Goal: Task Accomplishment & Management: Use online tool/utility

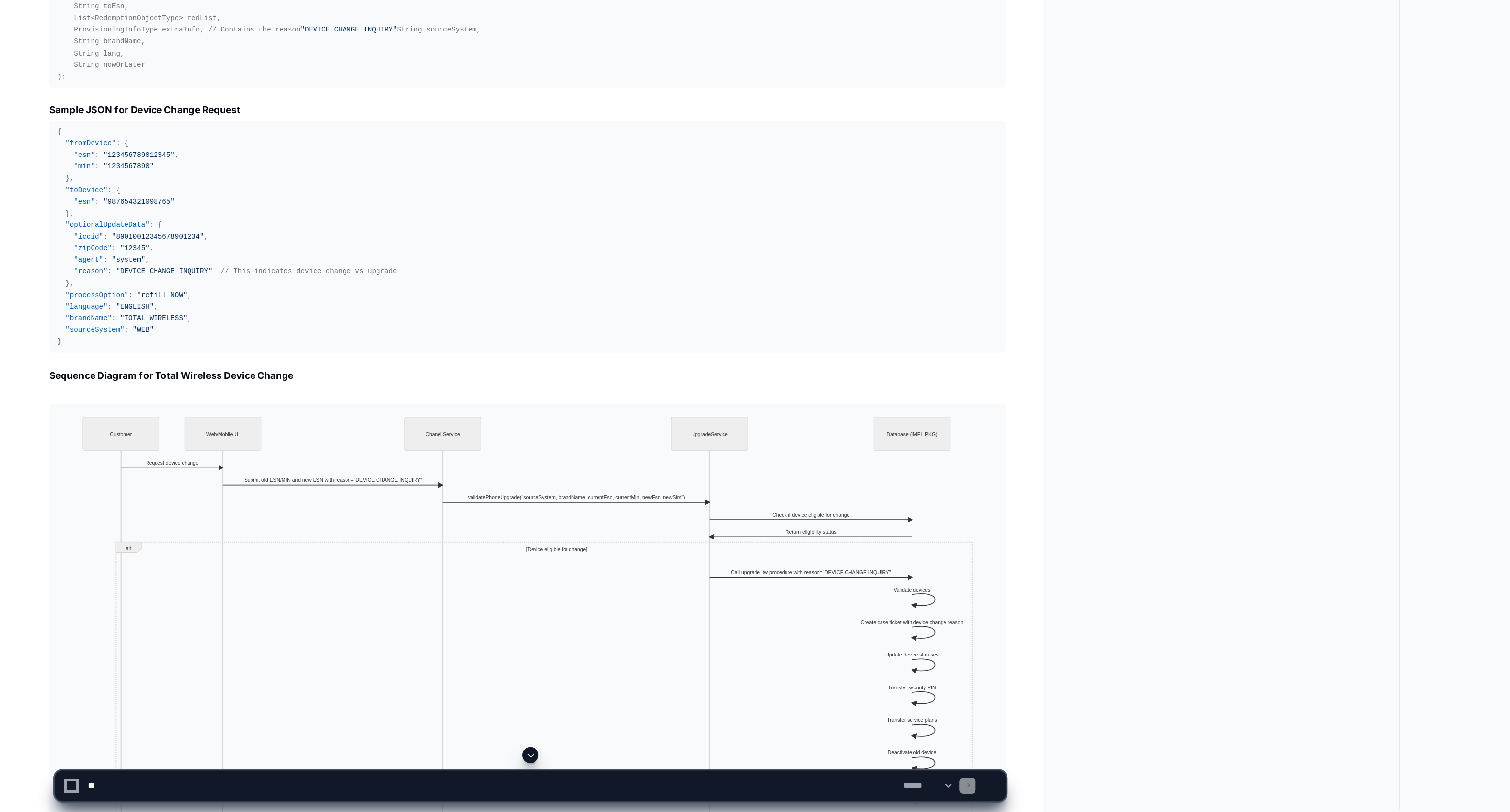
scroll to position [3354, 0]
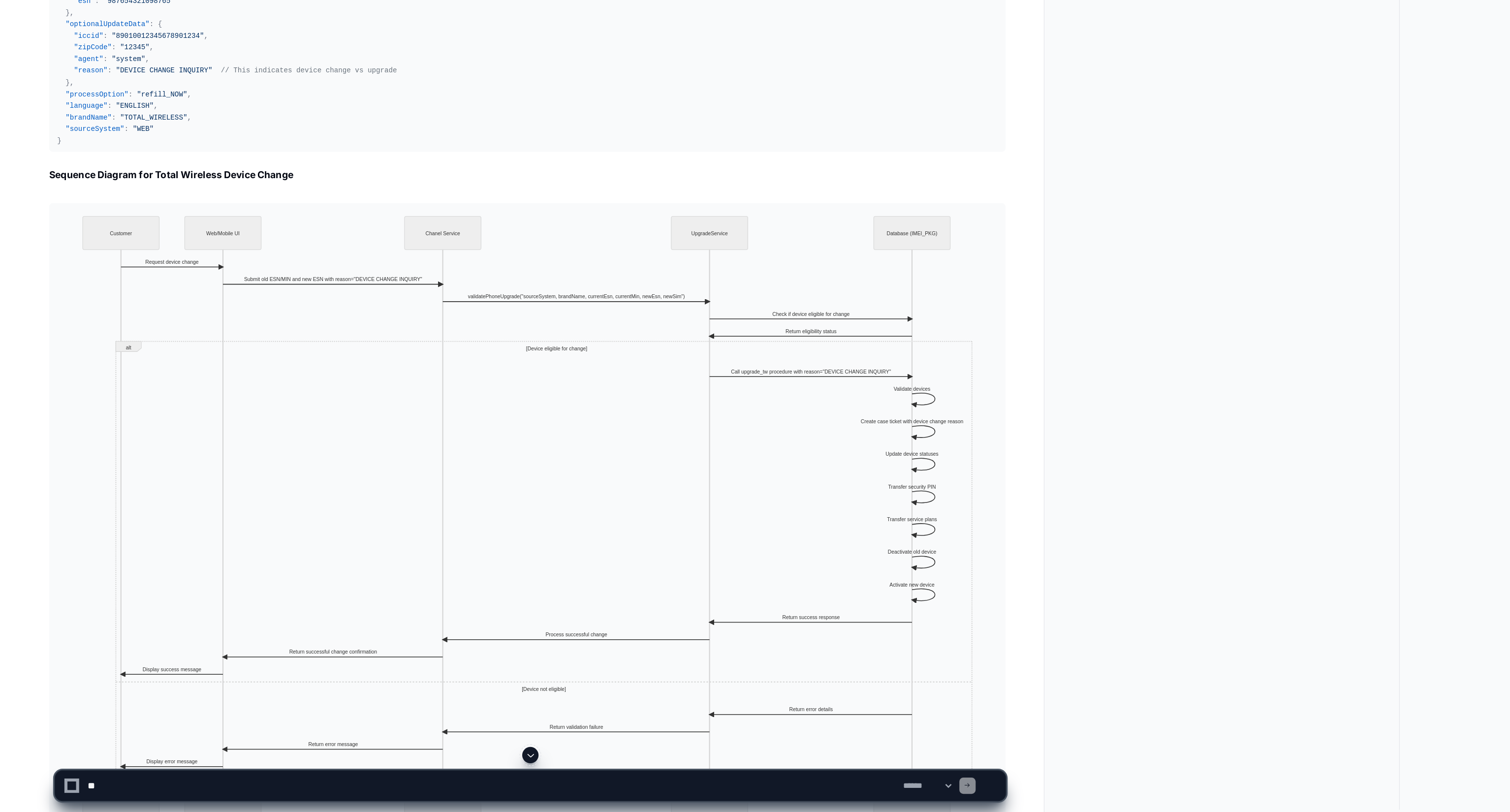
click at [85, 789] on textarea at bounding box center [356, 793] width 589 height 22
paste textarea "**********"
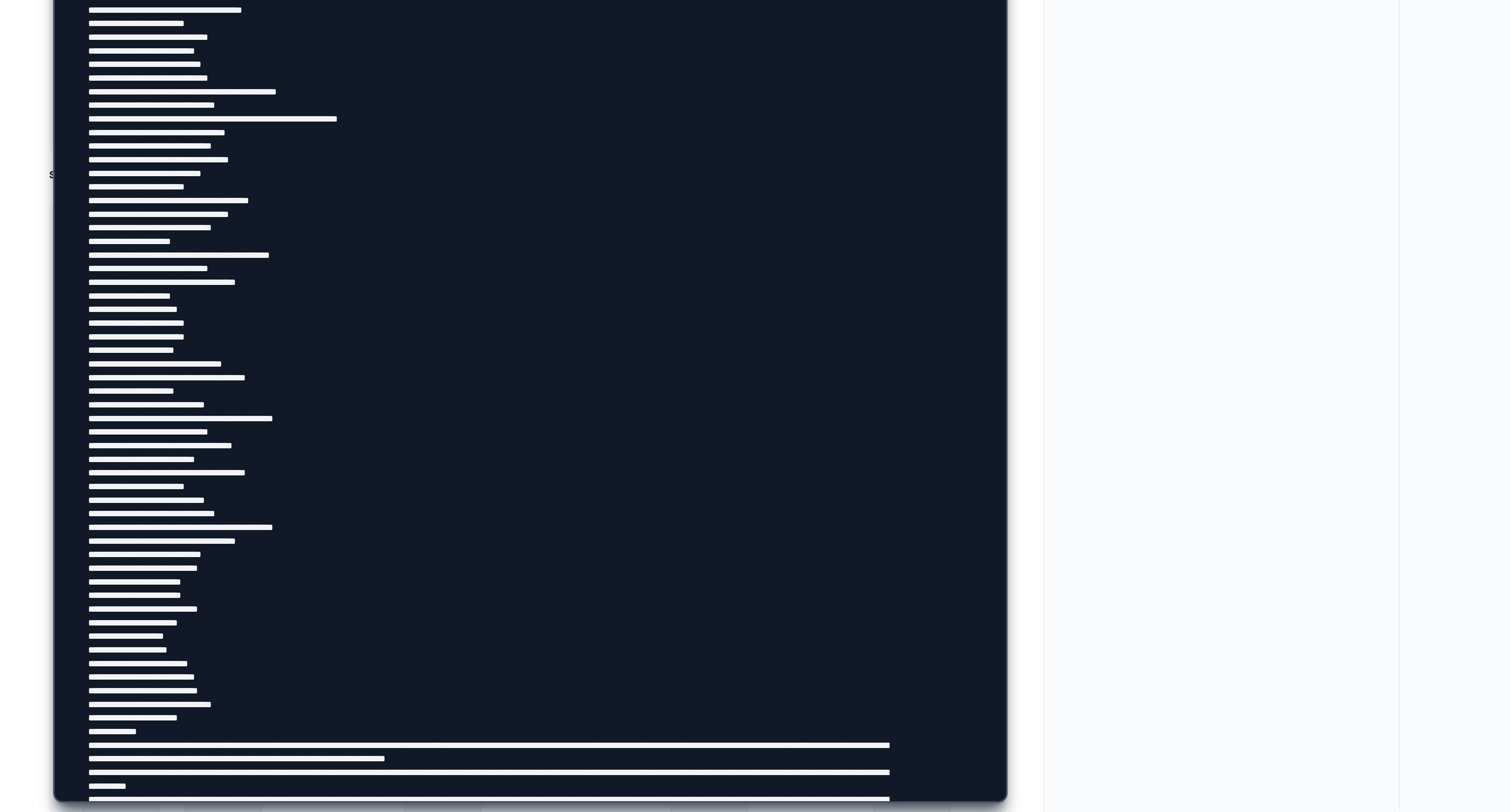
scroll to position [42, 0]
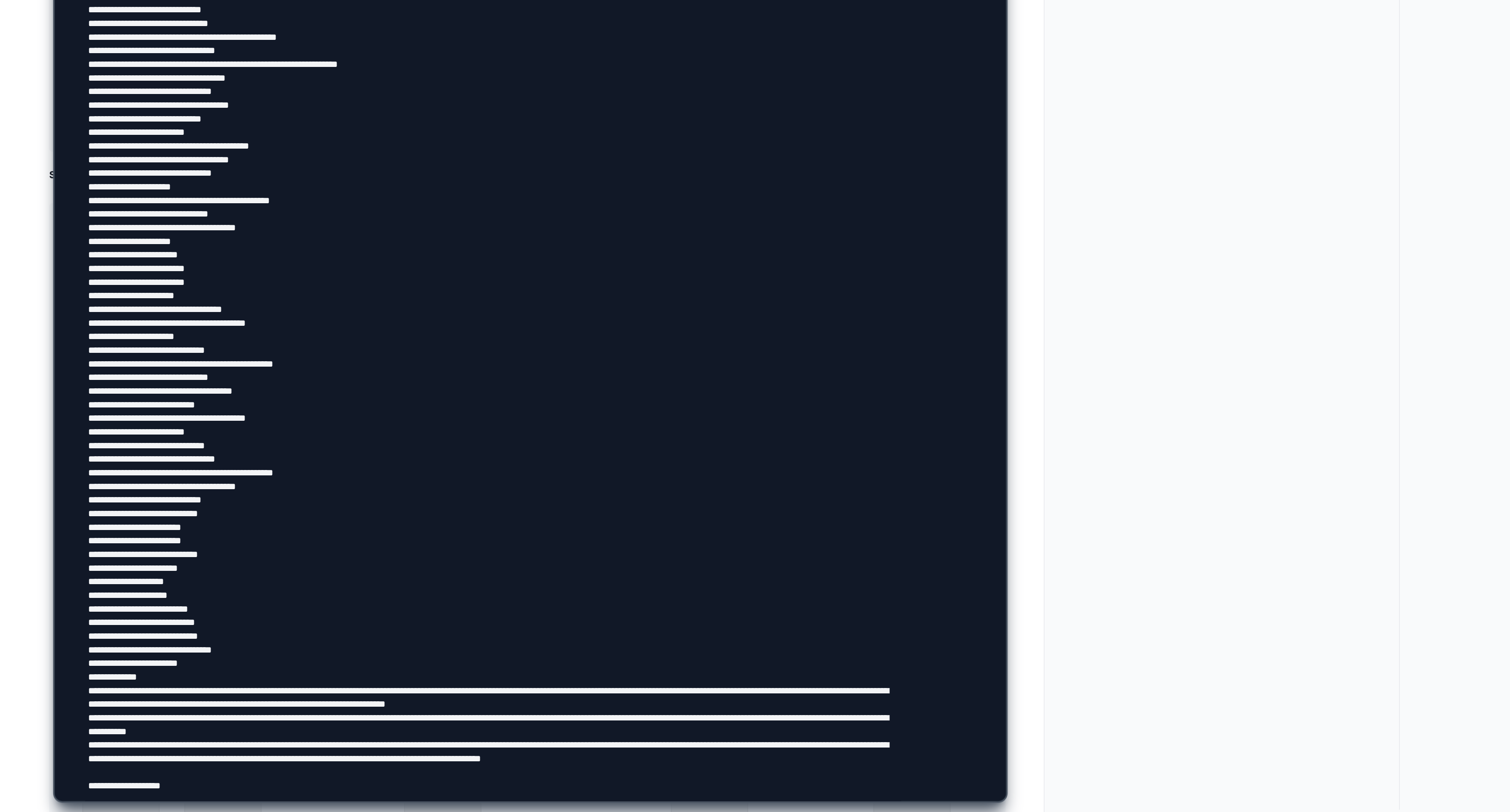
type textarea "**********"
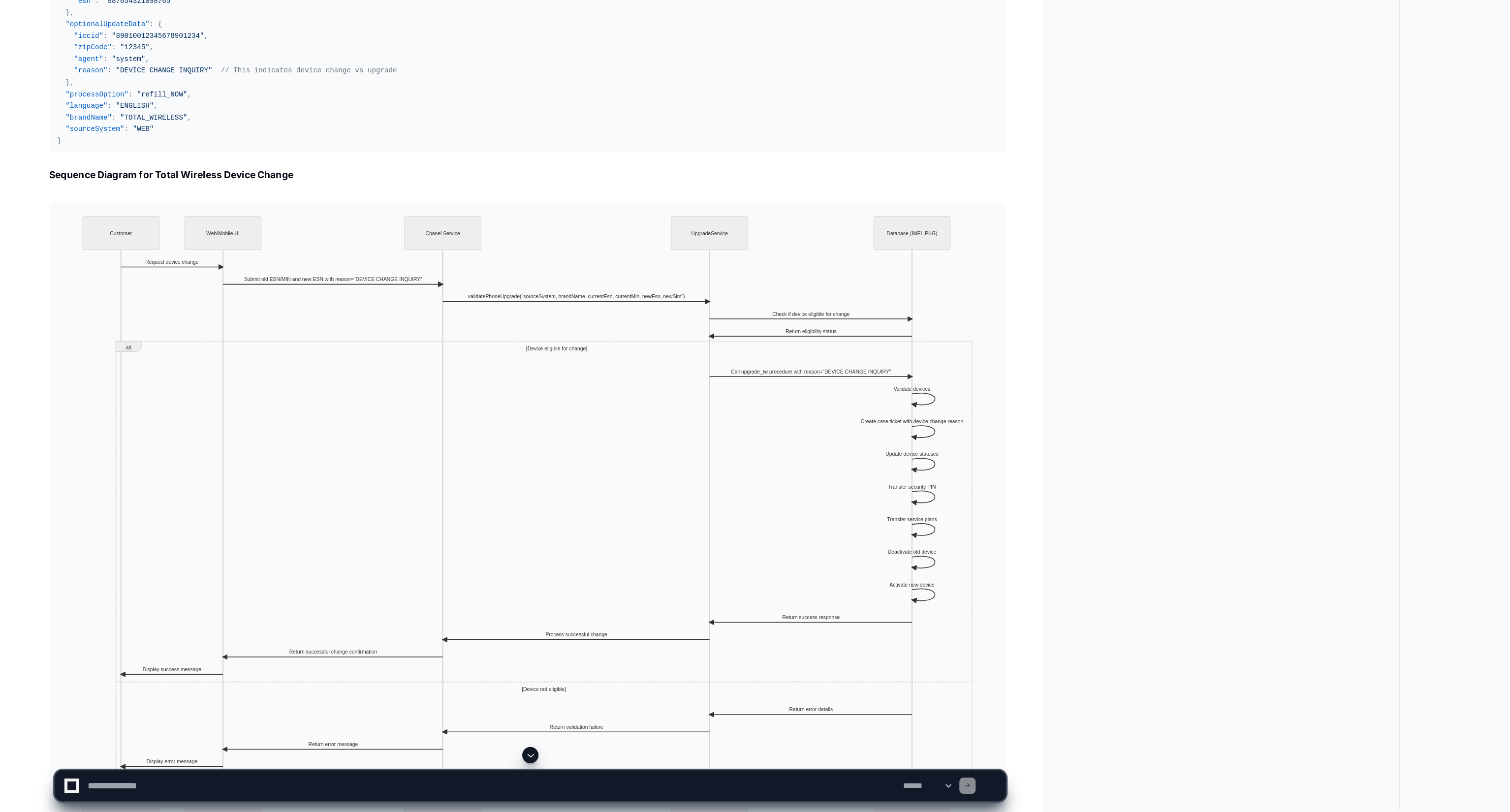
scroll to position [0, 0]
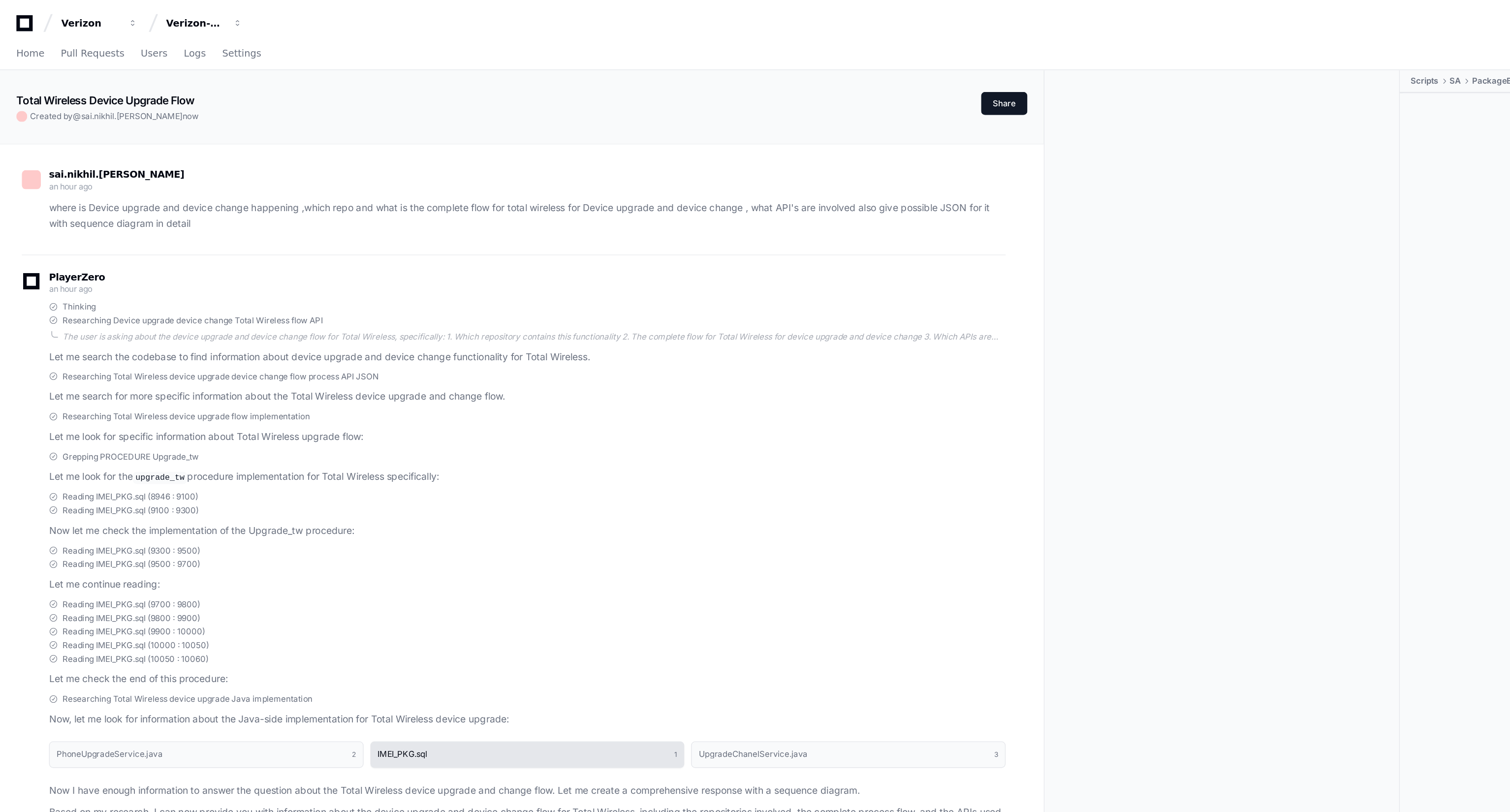
click at [384, 552] on button "IMEI_PKG.sql 1" at bounding box center [382, 545] width 227 height 19
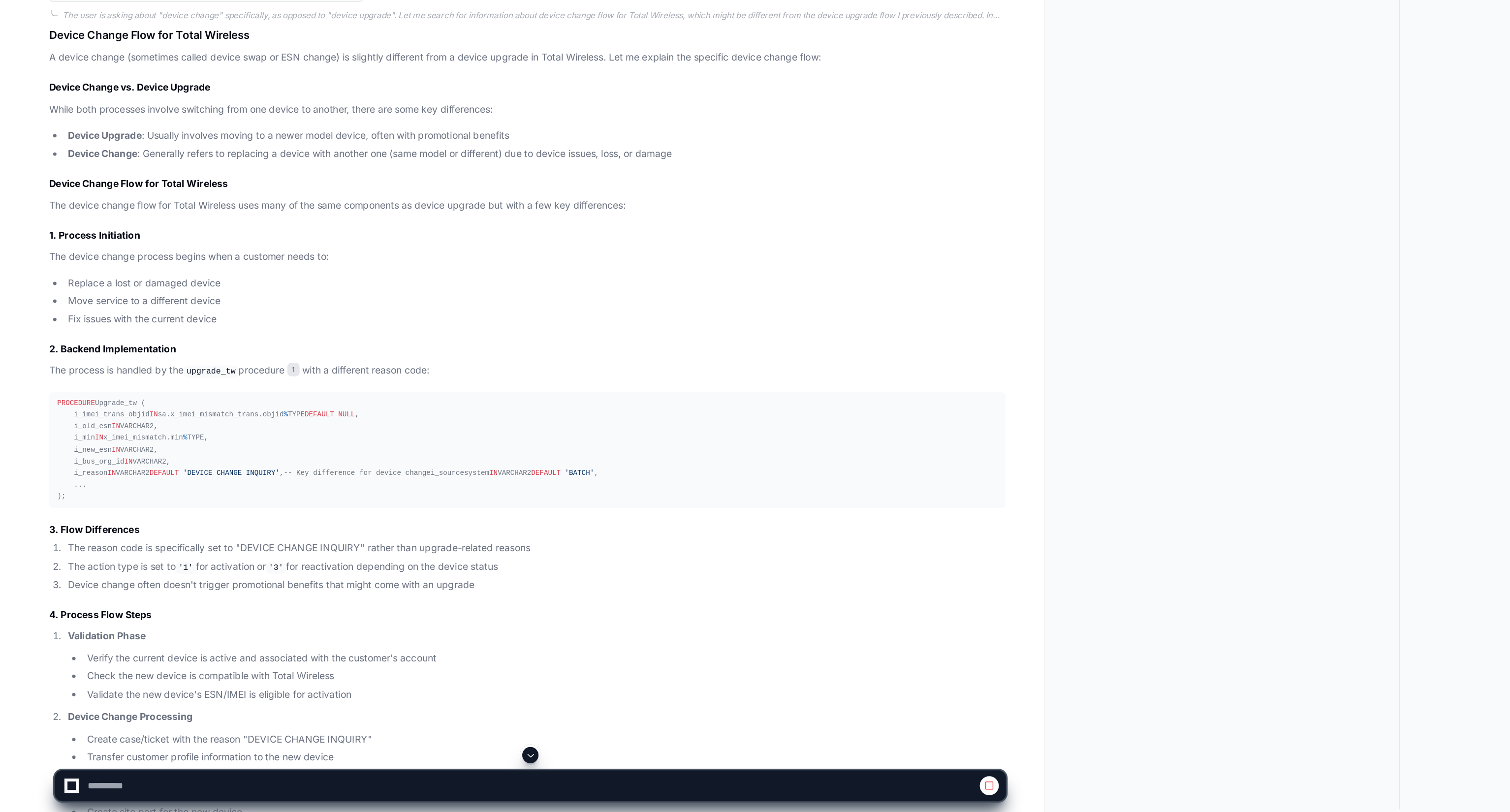
scroll to position [2596, 0]
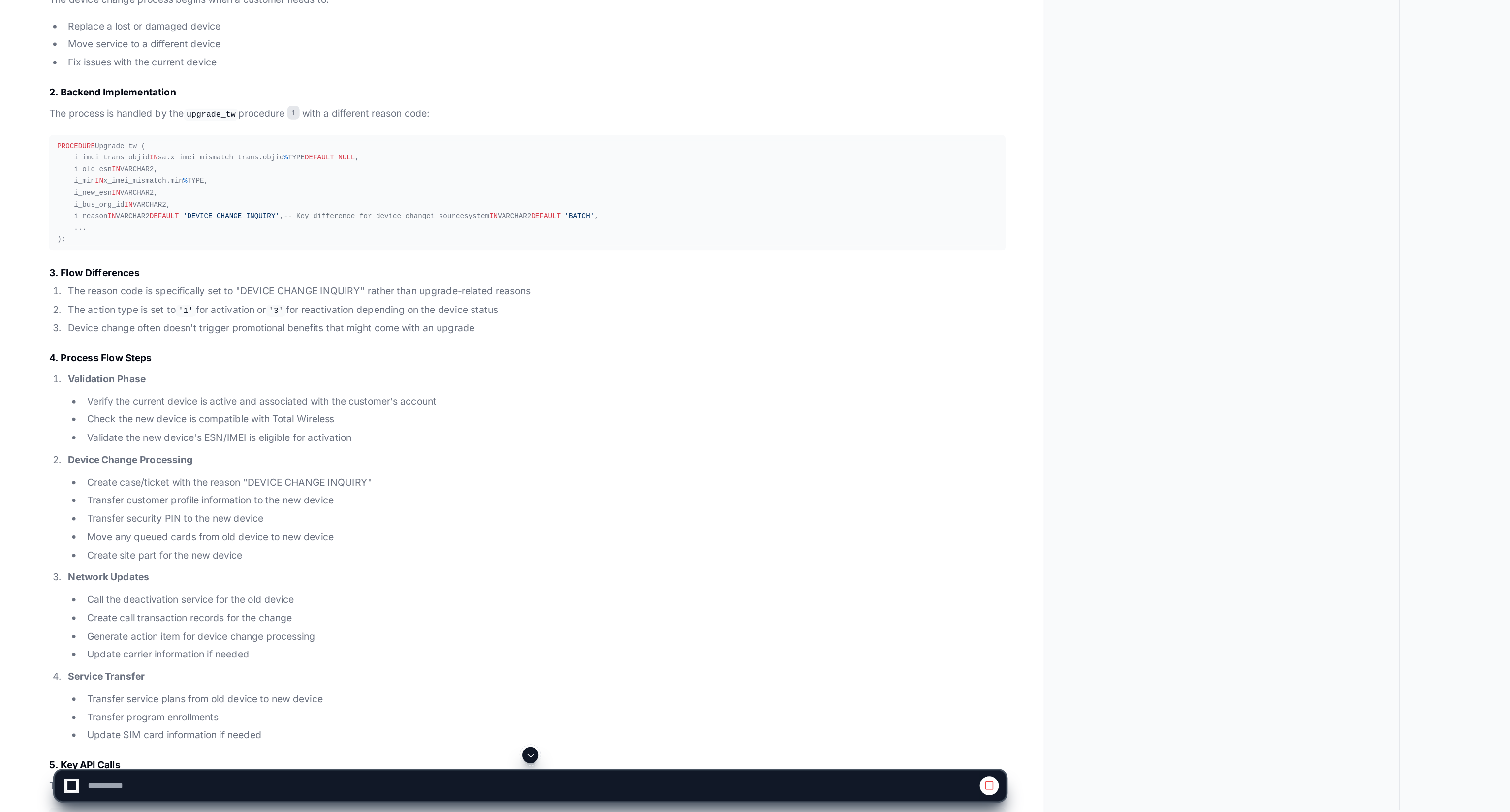
click at [380, 770] on span at bounding box center [383, 770] width 8 height 8
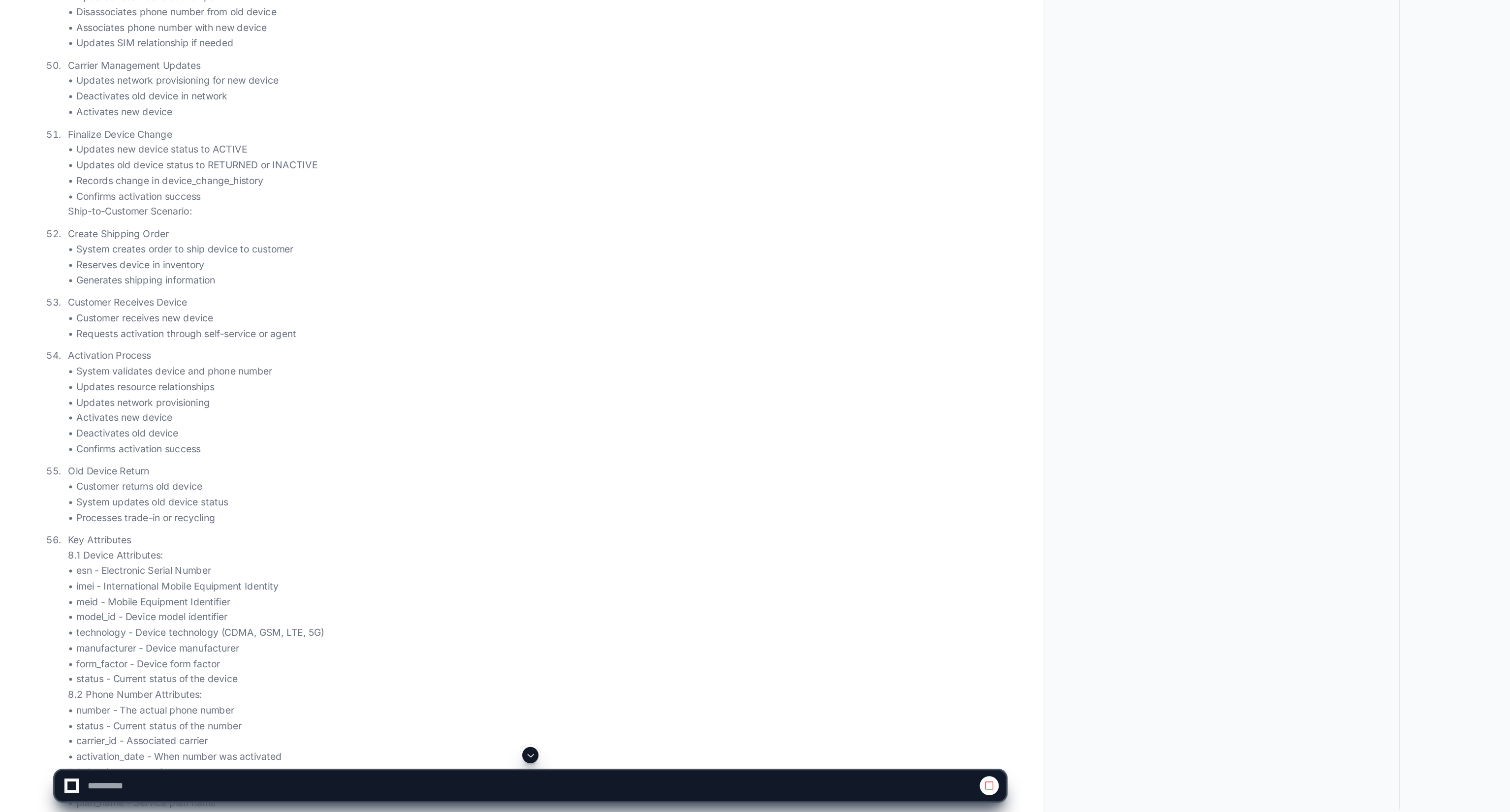
scroll to position [6999, 0]
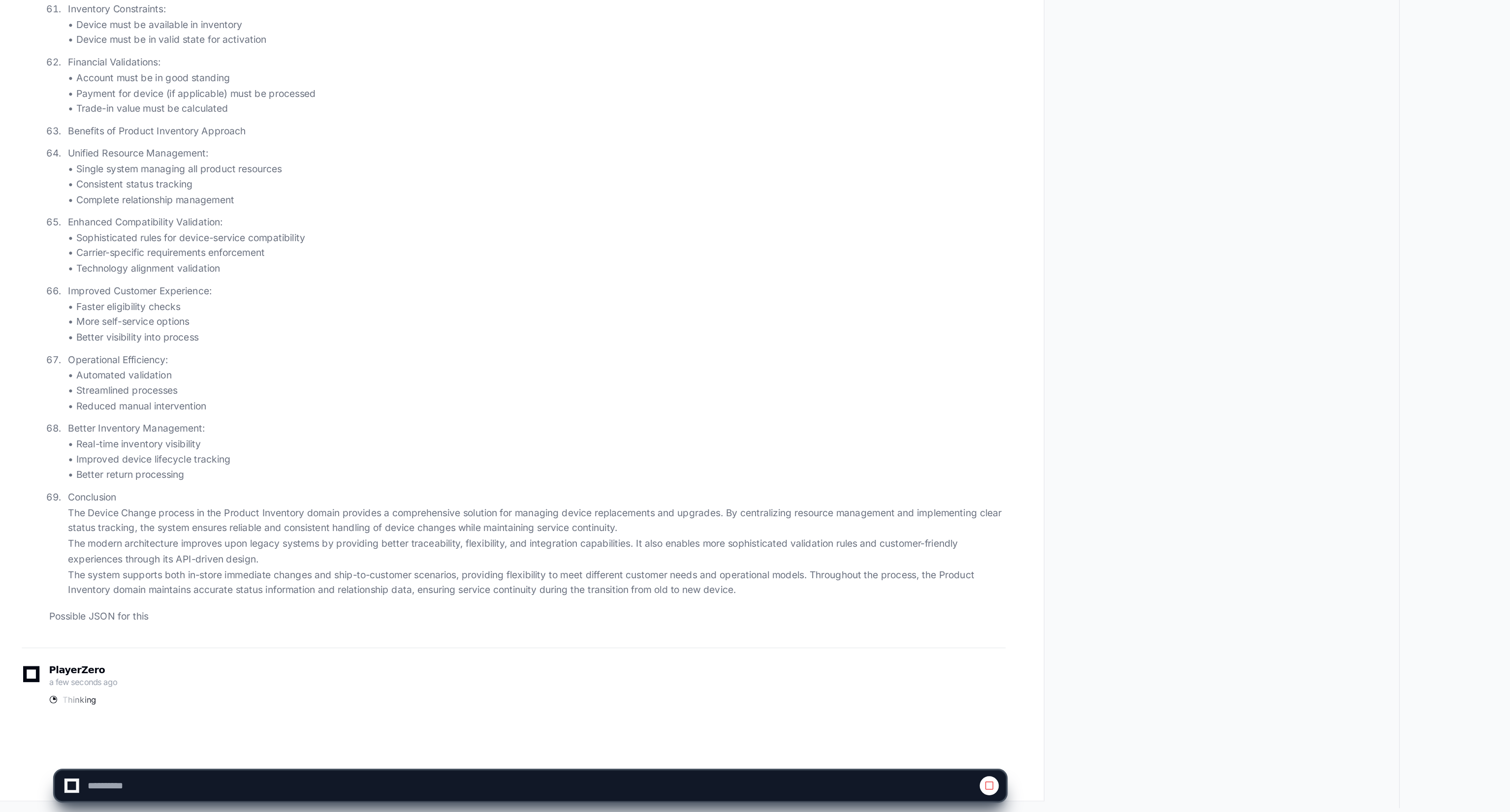
click at [380, 770] on app-app-chat-input at bounding box center [384, 785] width 688 height 40
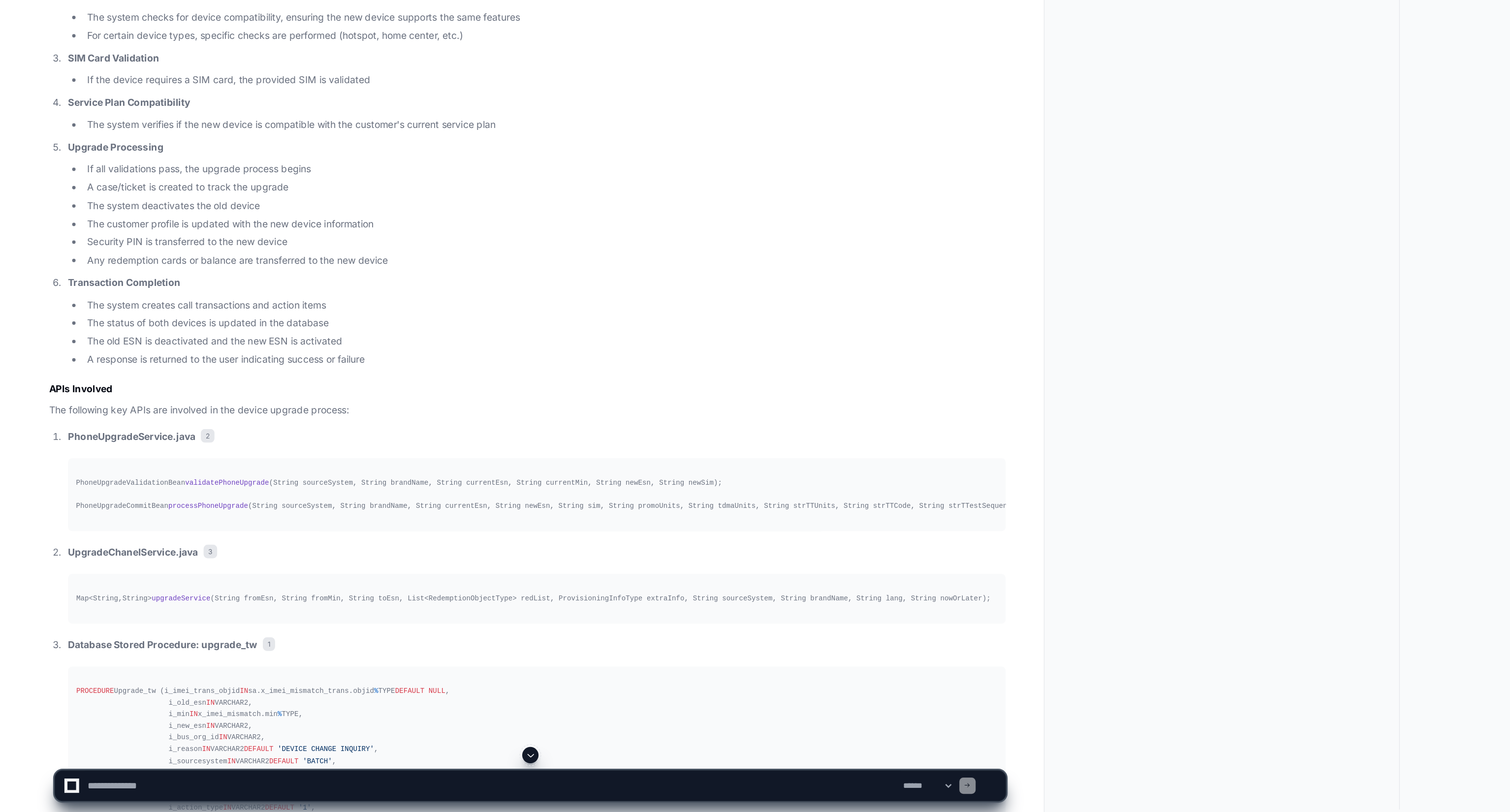
click at [384, 772] on span at bounding box center [383, 770] width 8 height 8
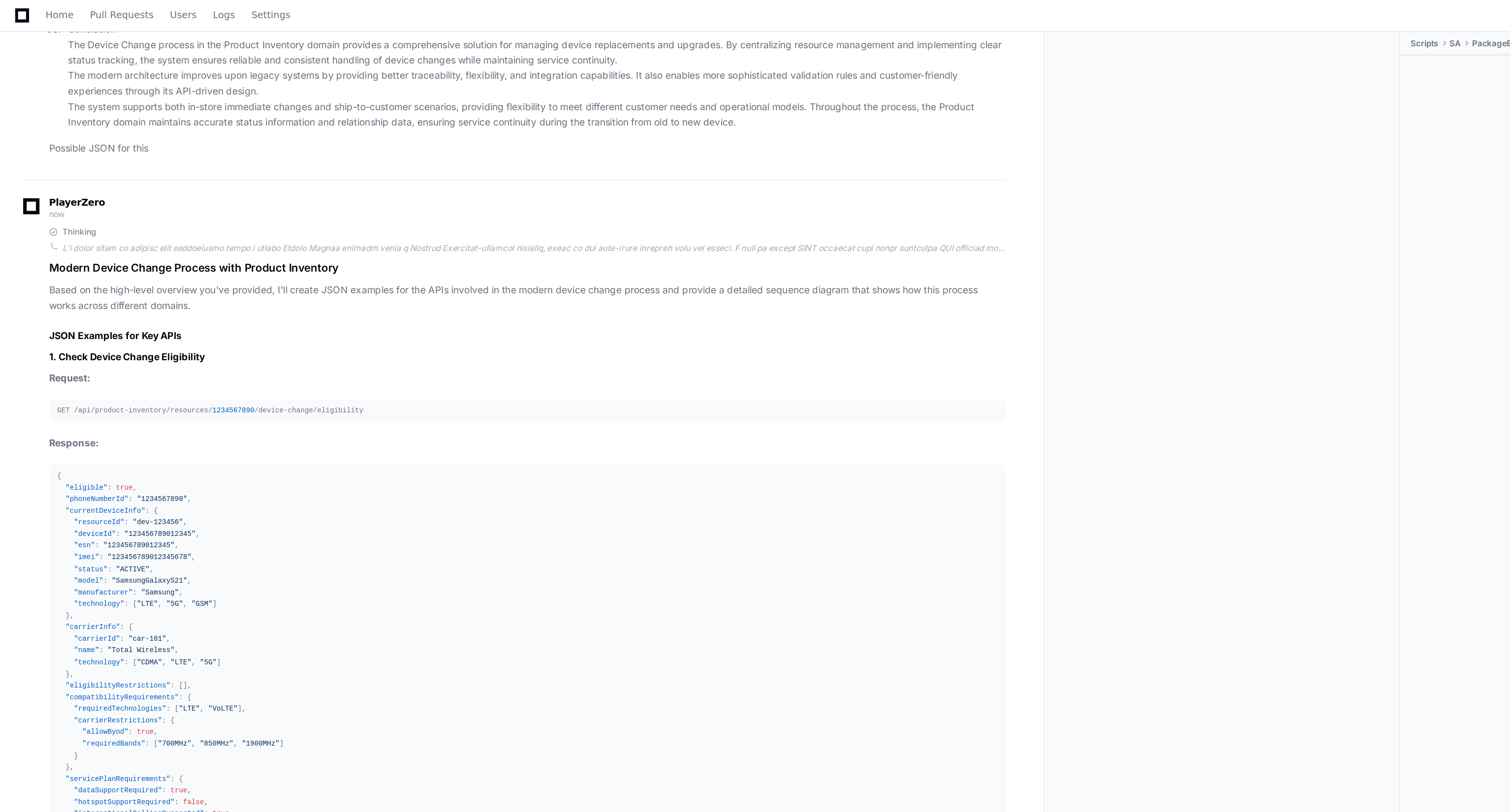
scroll to position [7525, 0]
drag, startPoint x: 37, startPoint y: 276, endPoint x: 58, endPoint y: 410, distance: 135.6
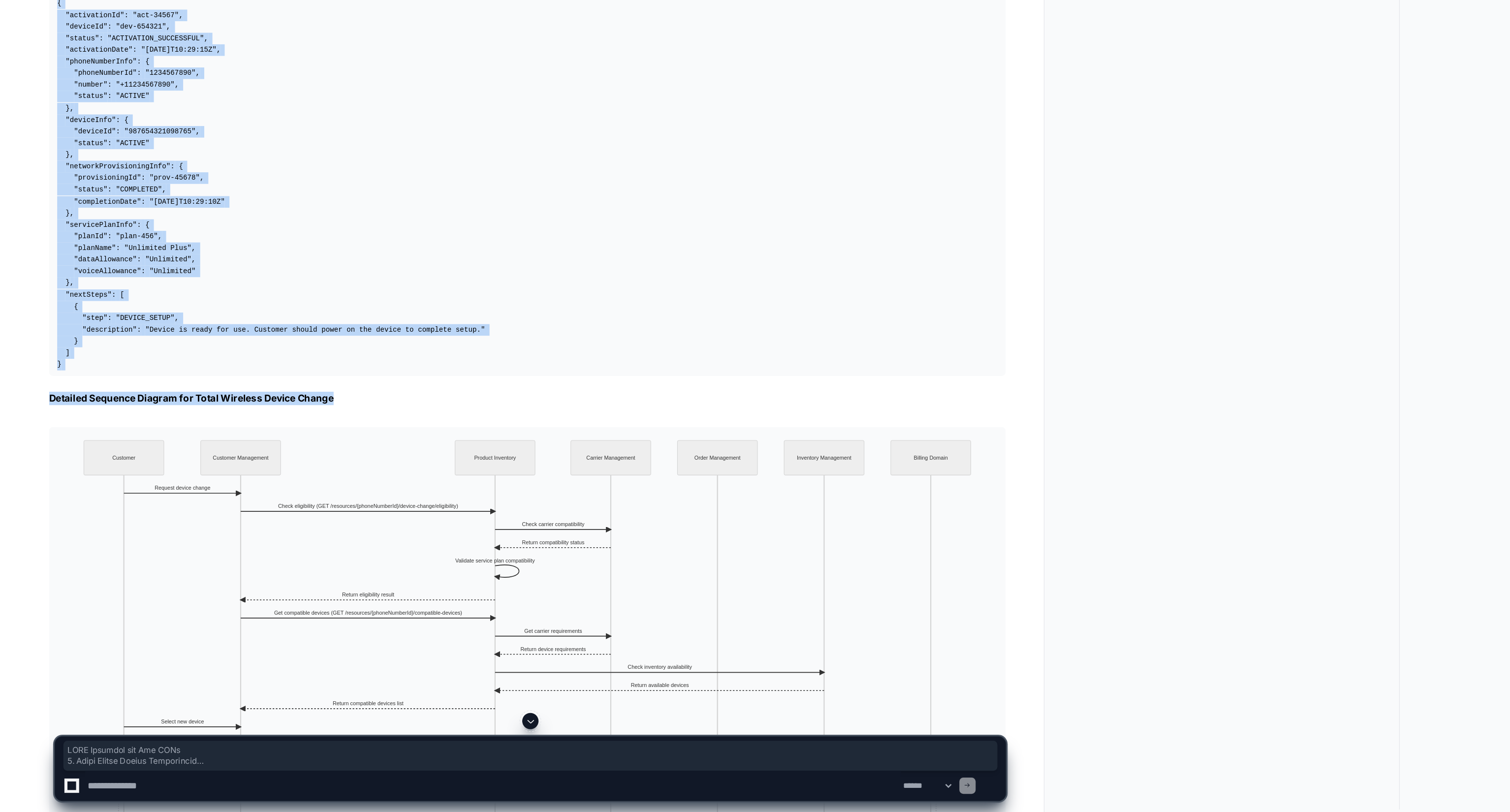
scroll to position [9687, 0]
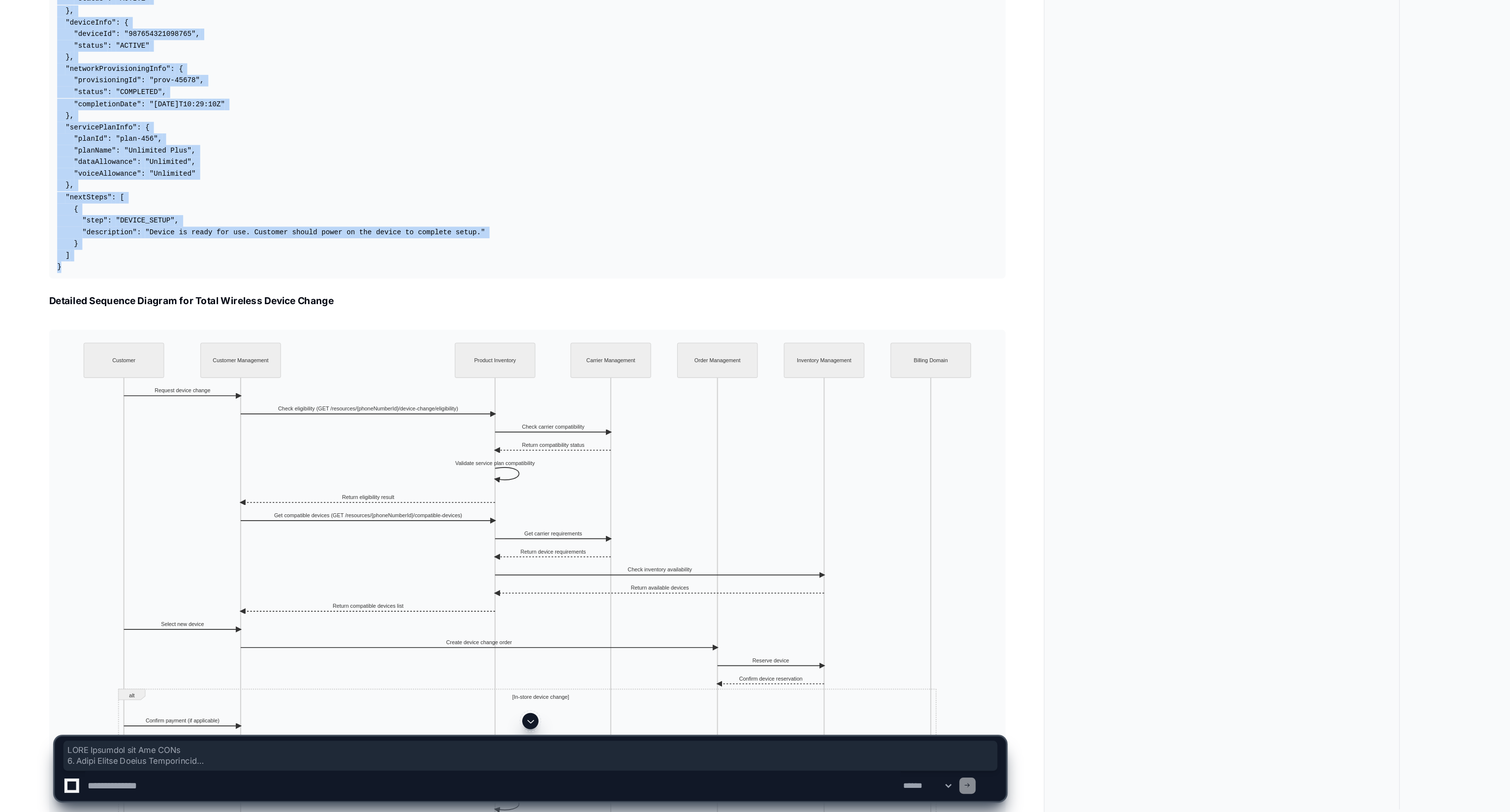
drag, startPoint x: 34, startPoint y: 279, endPoint x: 84, endPoint y: 494, distance: 220.7
copy article "JSON Examples for Key APIs 1. Check Device Change Eligibility Request: GET /api…"
click at [192, 789] on textarea at bounding box center [356, 793] width 589 height 22
paste textarea "**********"
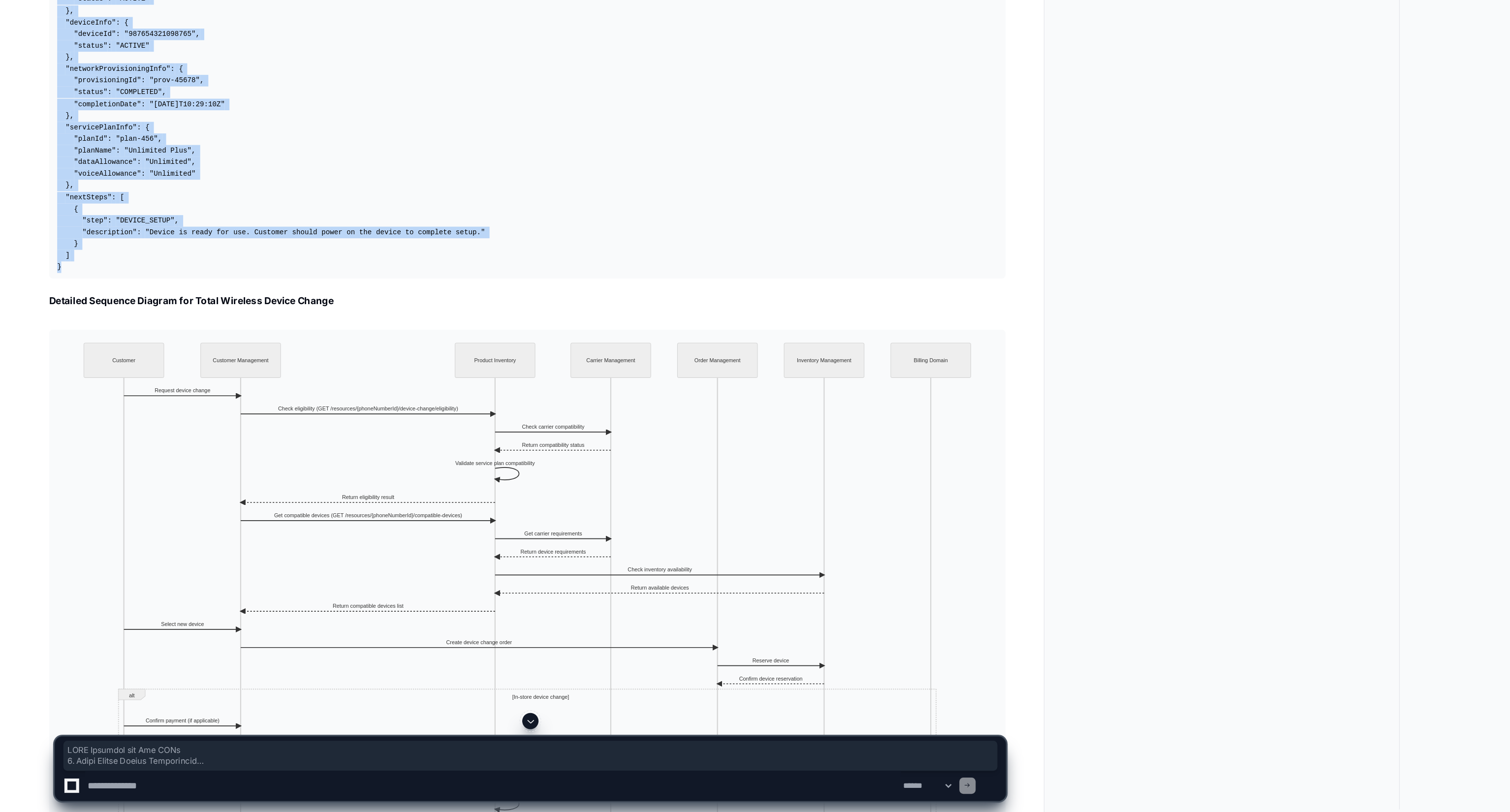
click at [192, 789] on textarea at bounding box center [356, 793] width 589 height 22
paste textarea "**********"
click at [386, 782] on textarea at bounding box center [356, 793] width 589 height 22
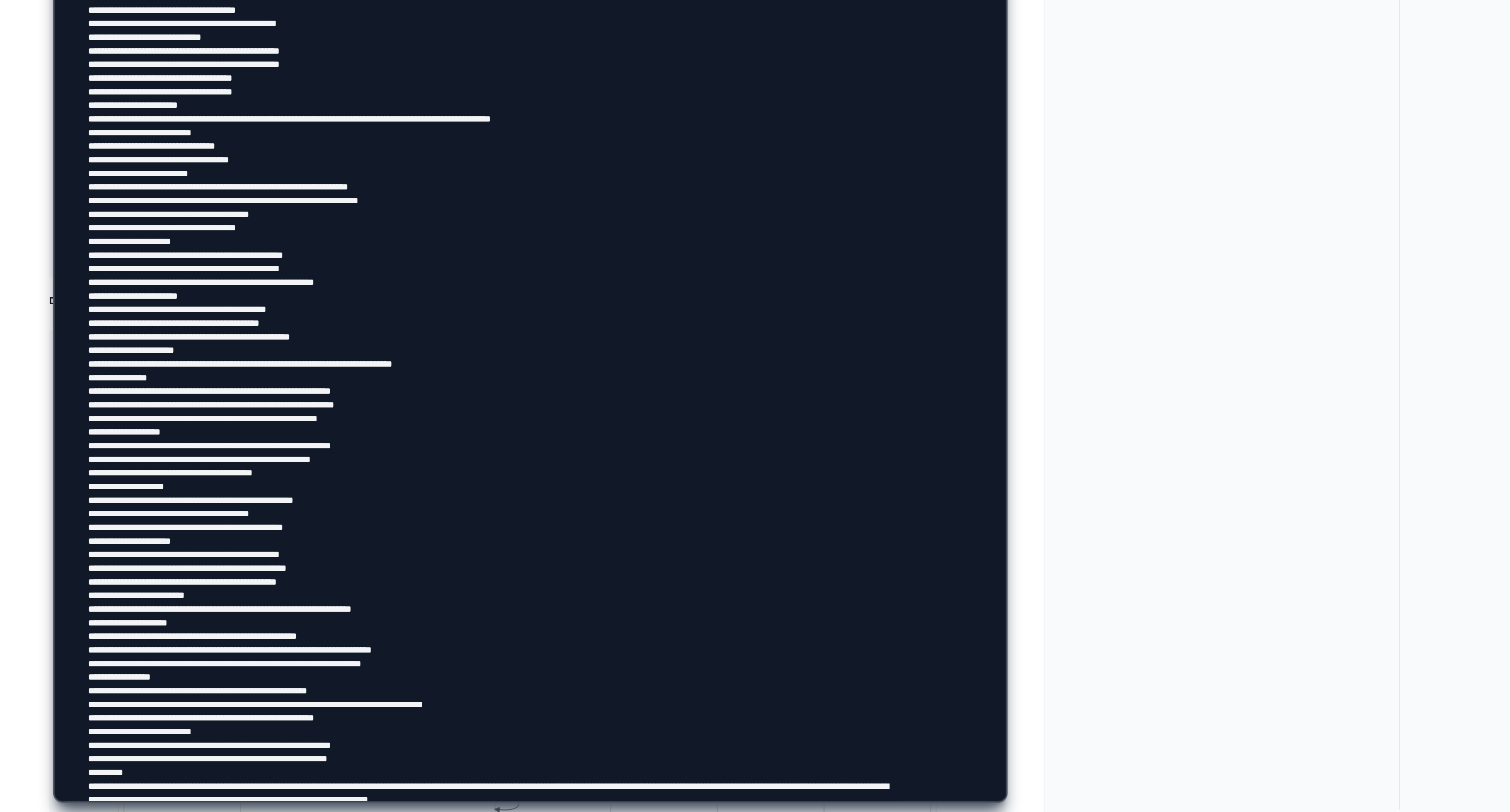
scroll to position [101, 0]
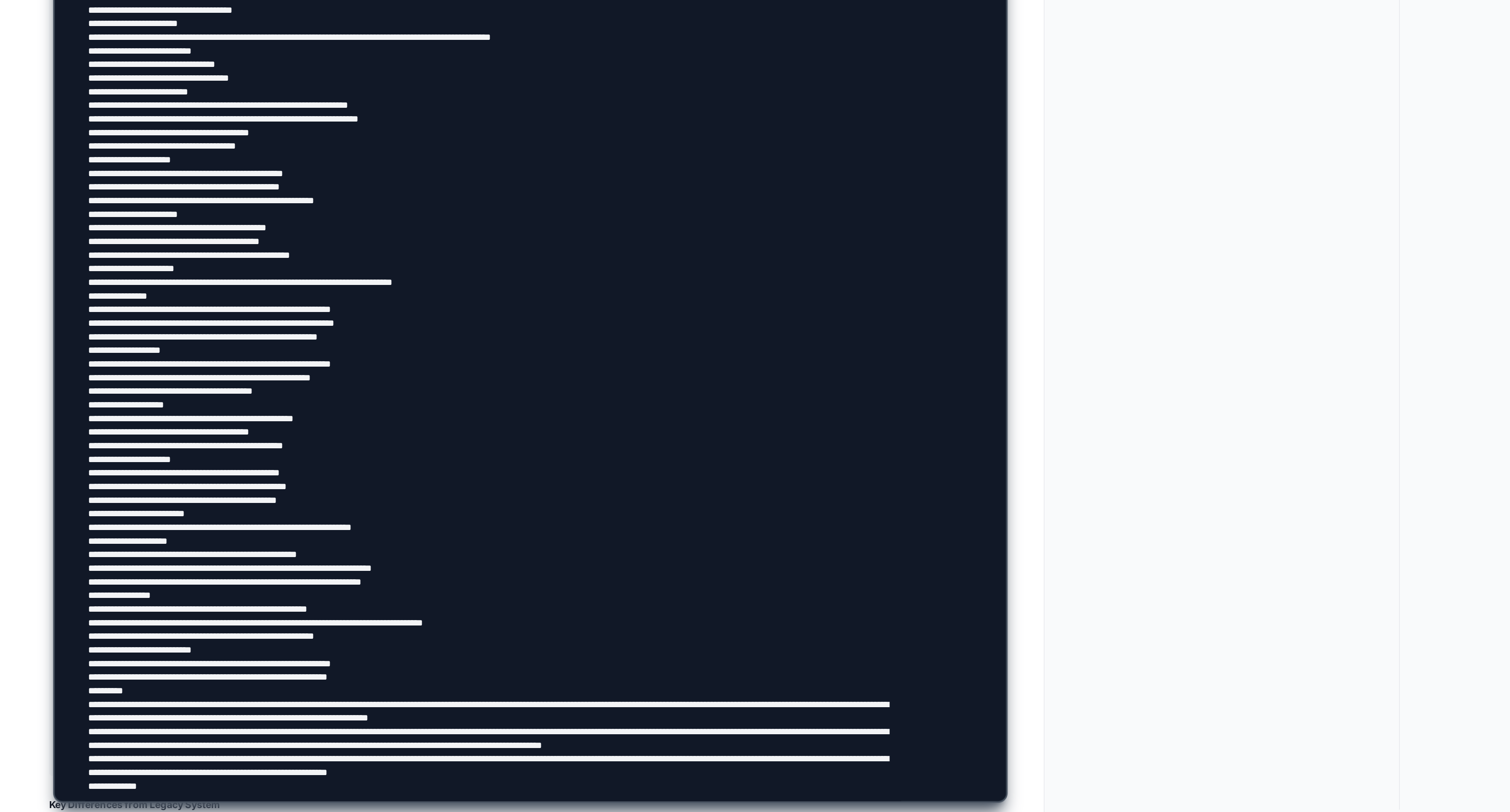
type textarea "**********"
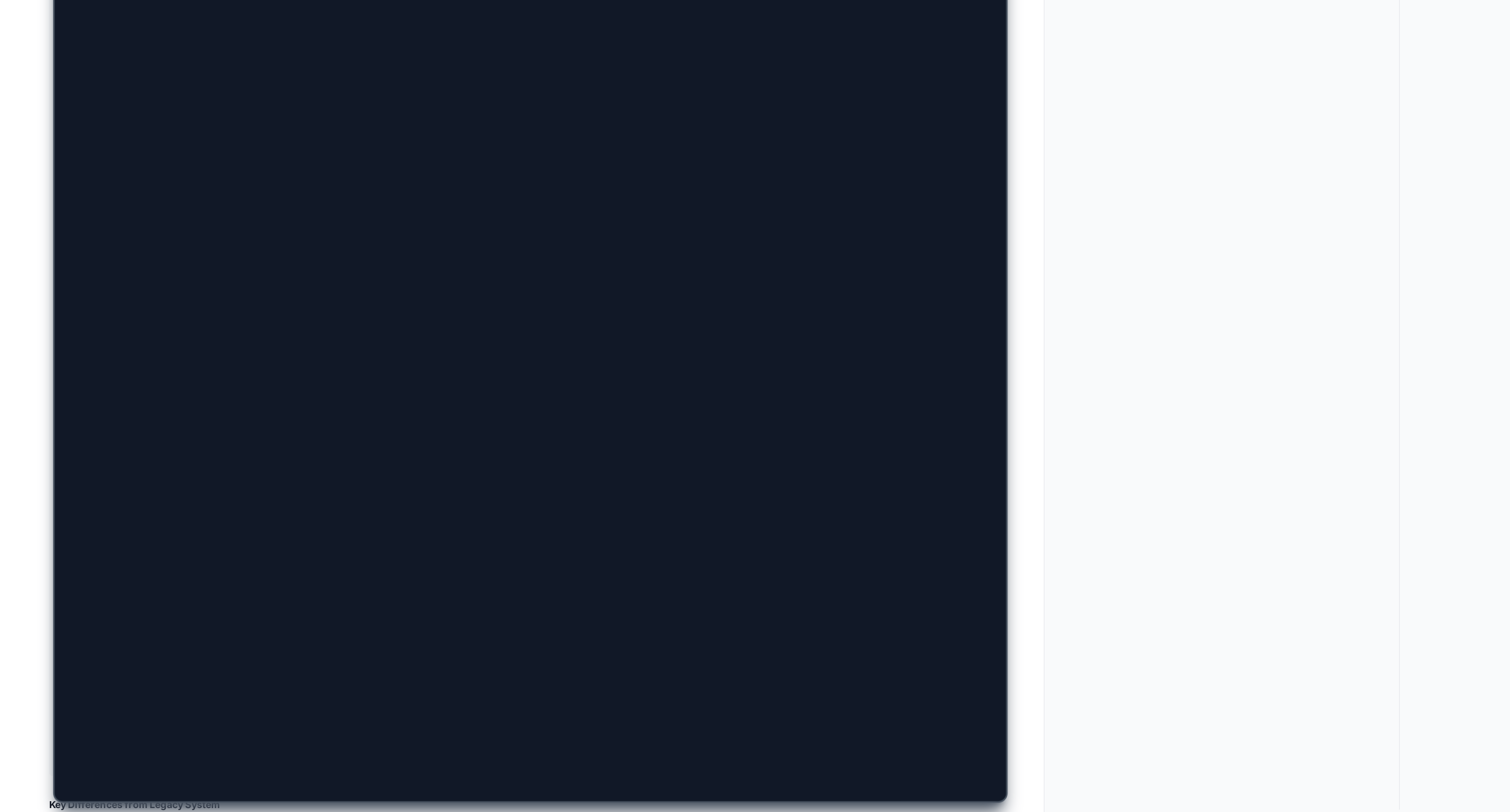
scroll to position [0, 0]
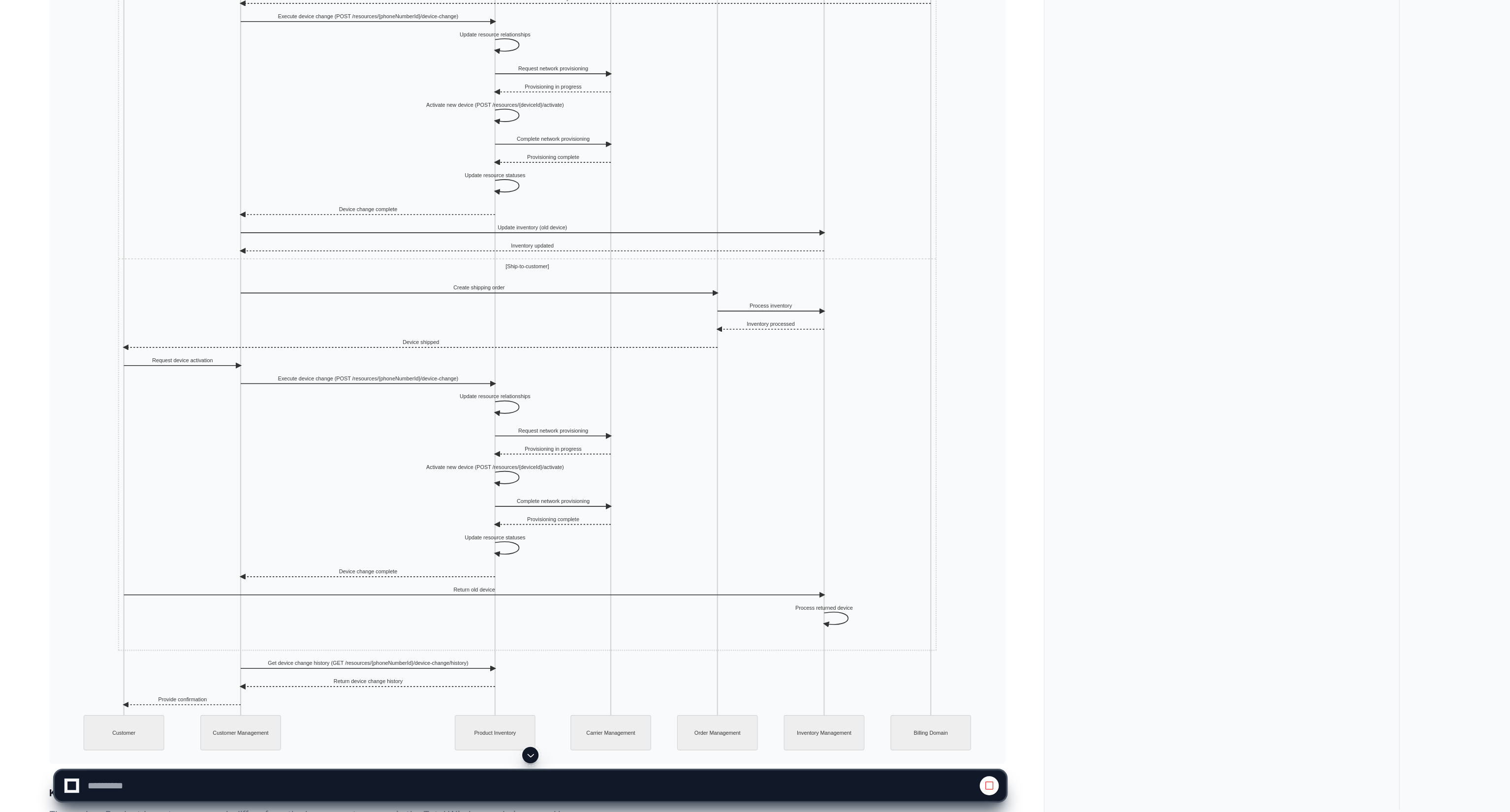
click at [386, 773] on span at bounding box center [383, 770] width 8 height 8
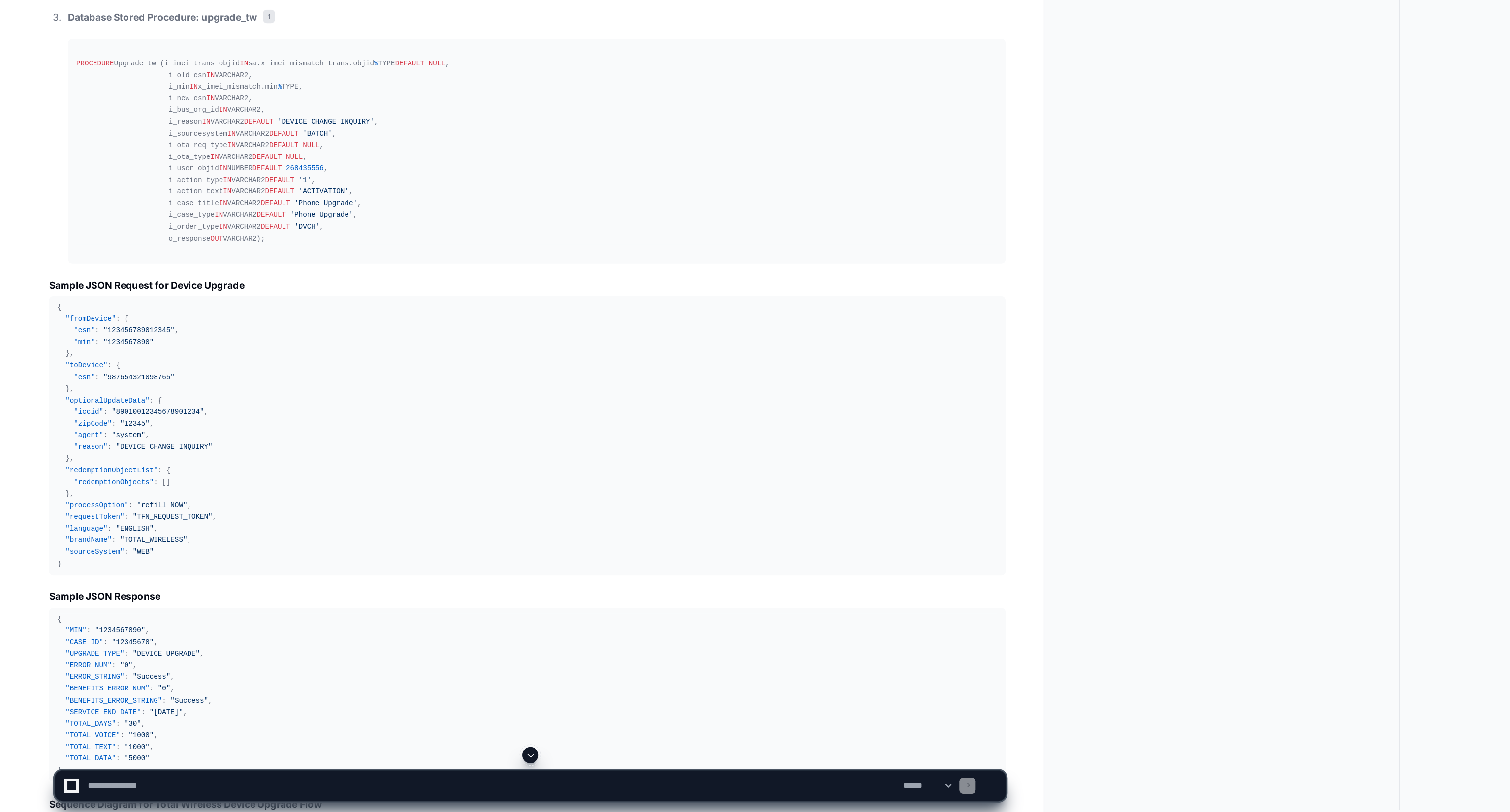
scroll to position [1553, 0]
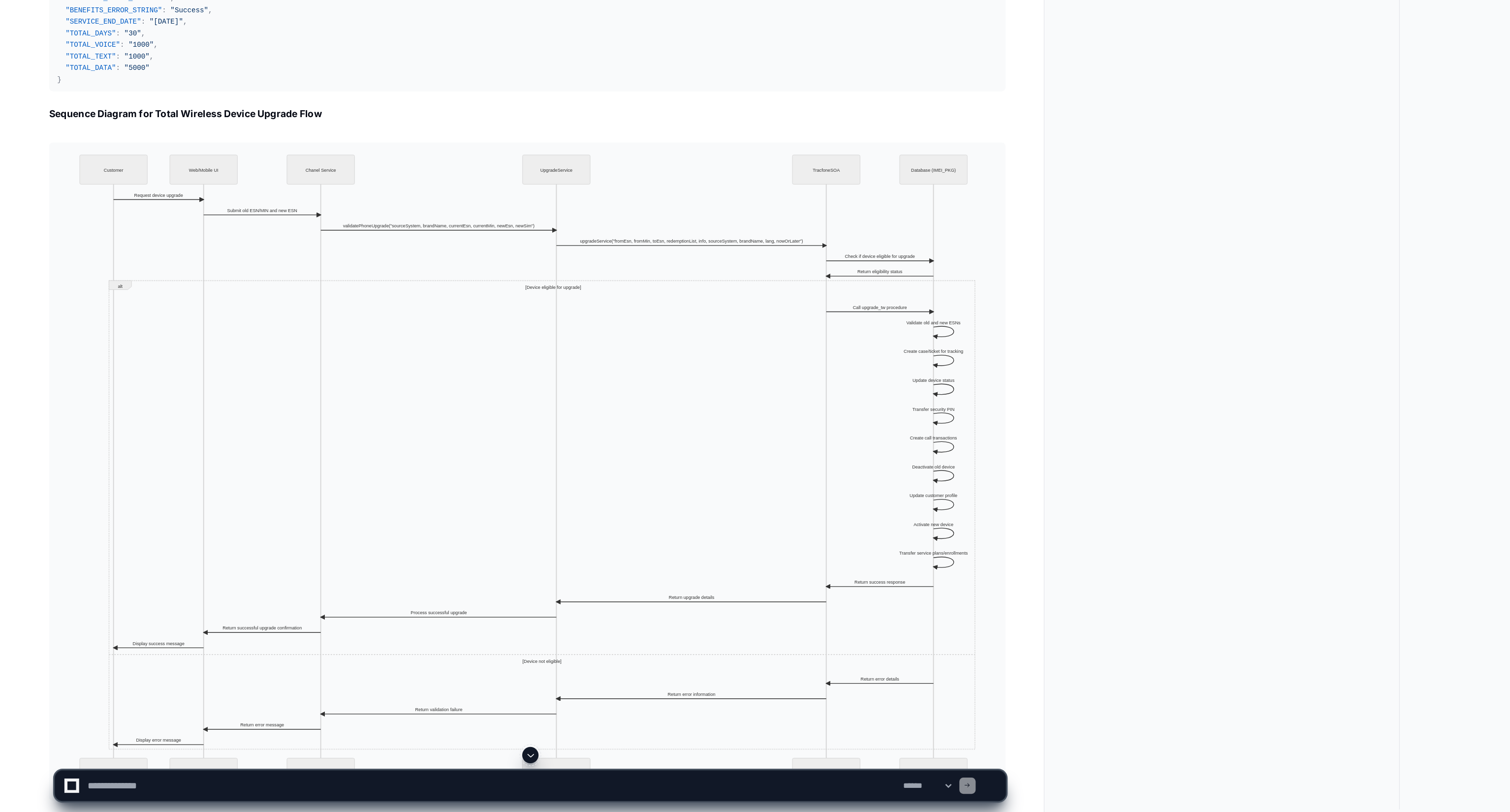
click at [394, 760] on img at bounding box center [381, 565] width 691 height 475
click at [383, 773] on span at bounding box center [383, 770] width 8 height 8
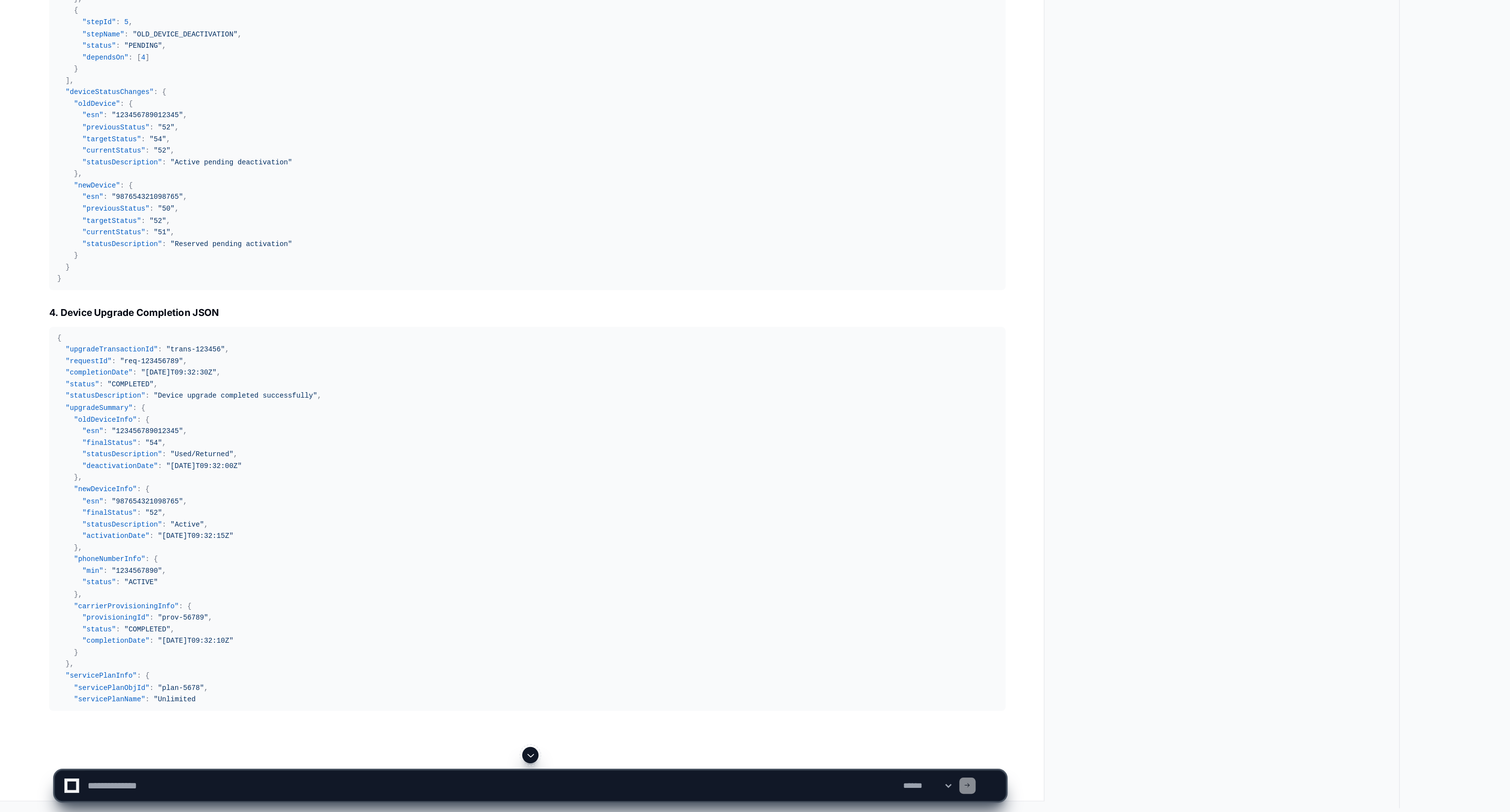
scroll to position [19068, 0]
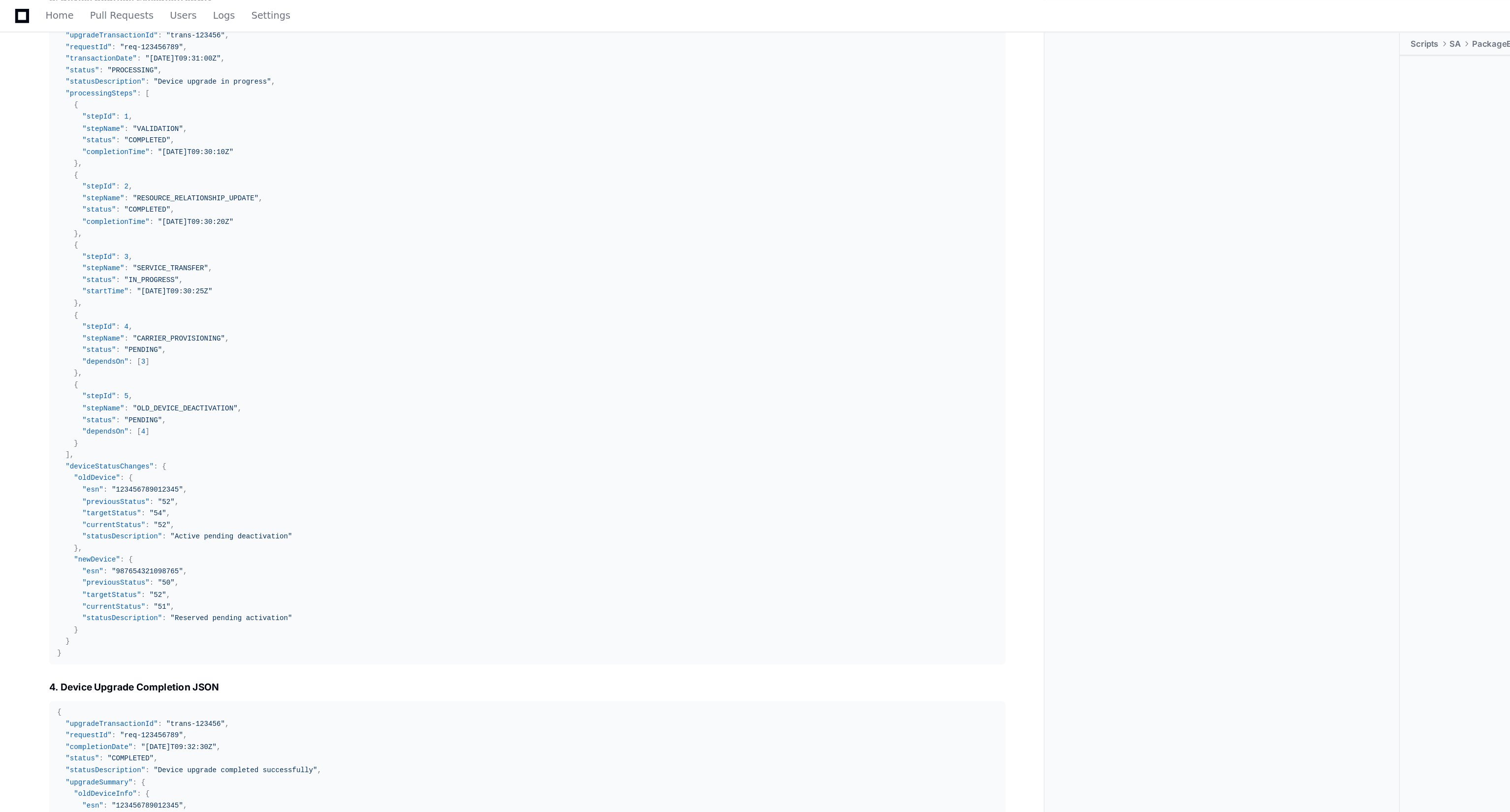
click at [109, 205] on span ""IN_PROGRESS"" at bounding box center [110, 202] width 40 height 6
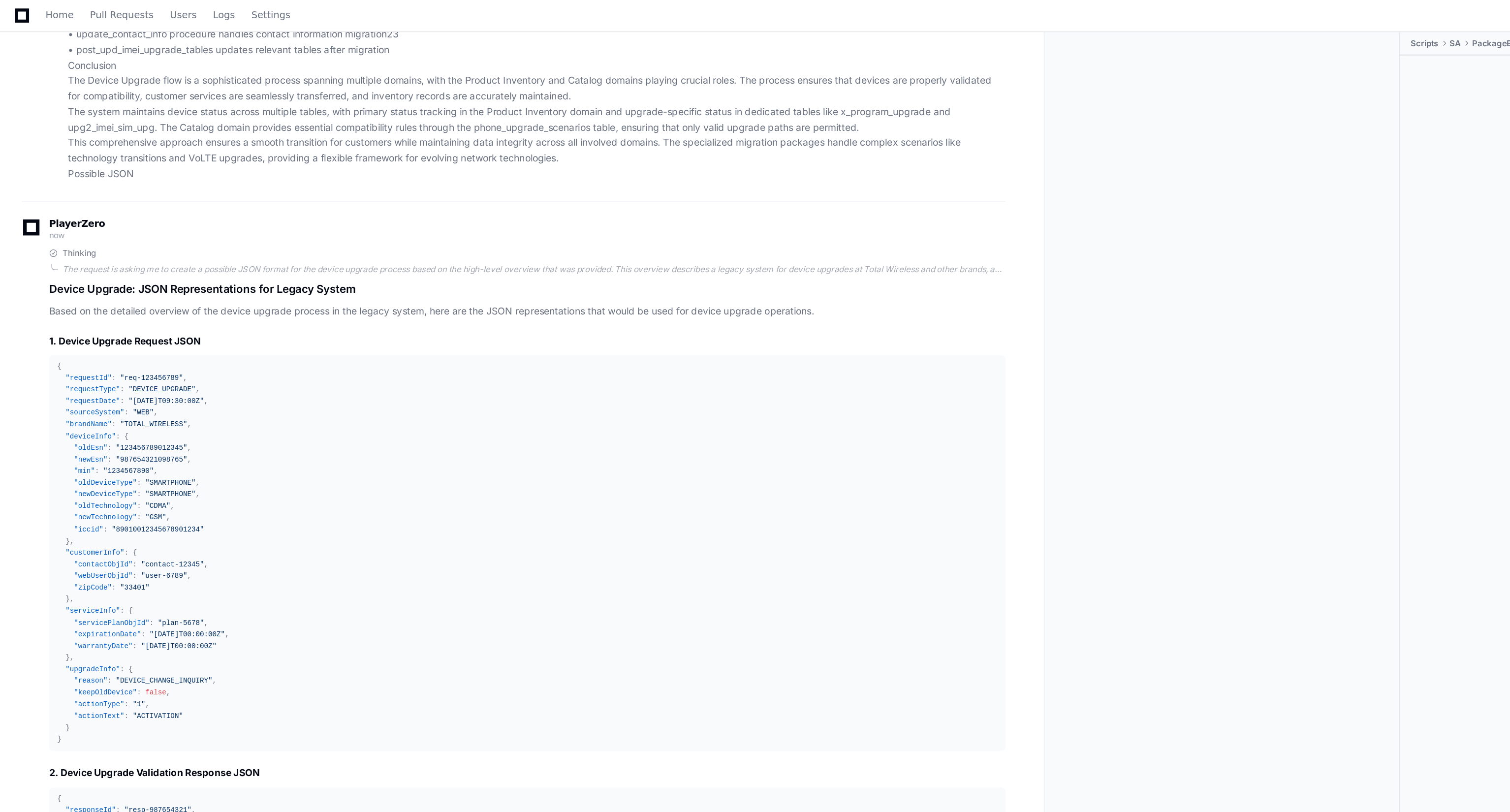
scroll to position [17992, 0]
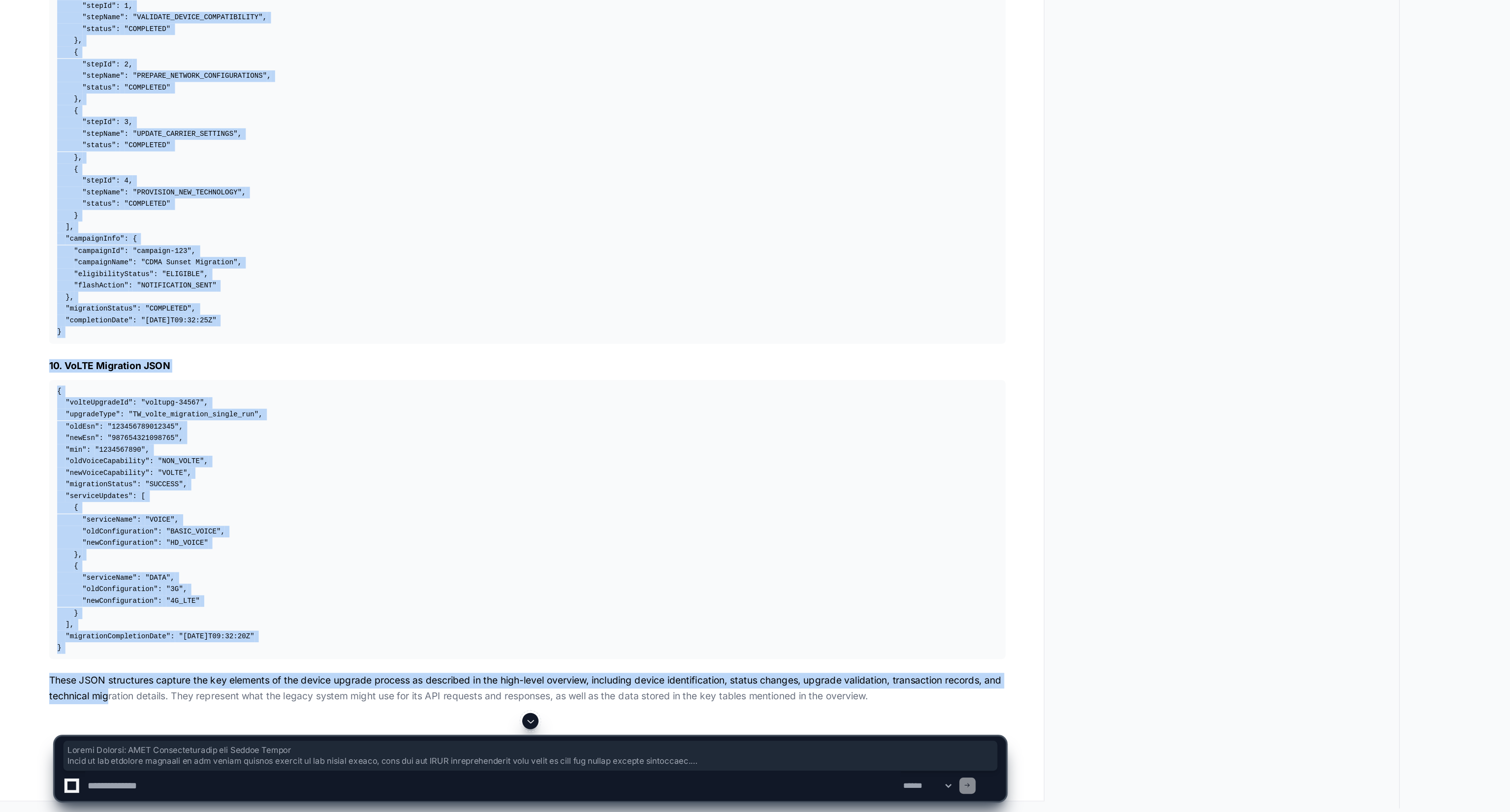
scroll to position [20508, 0]
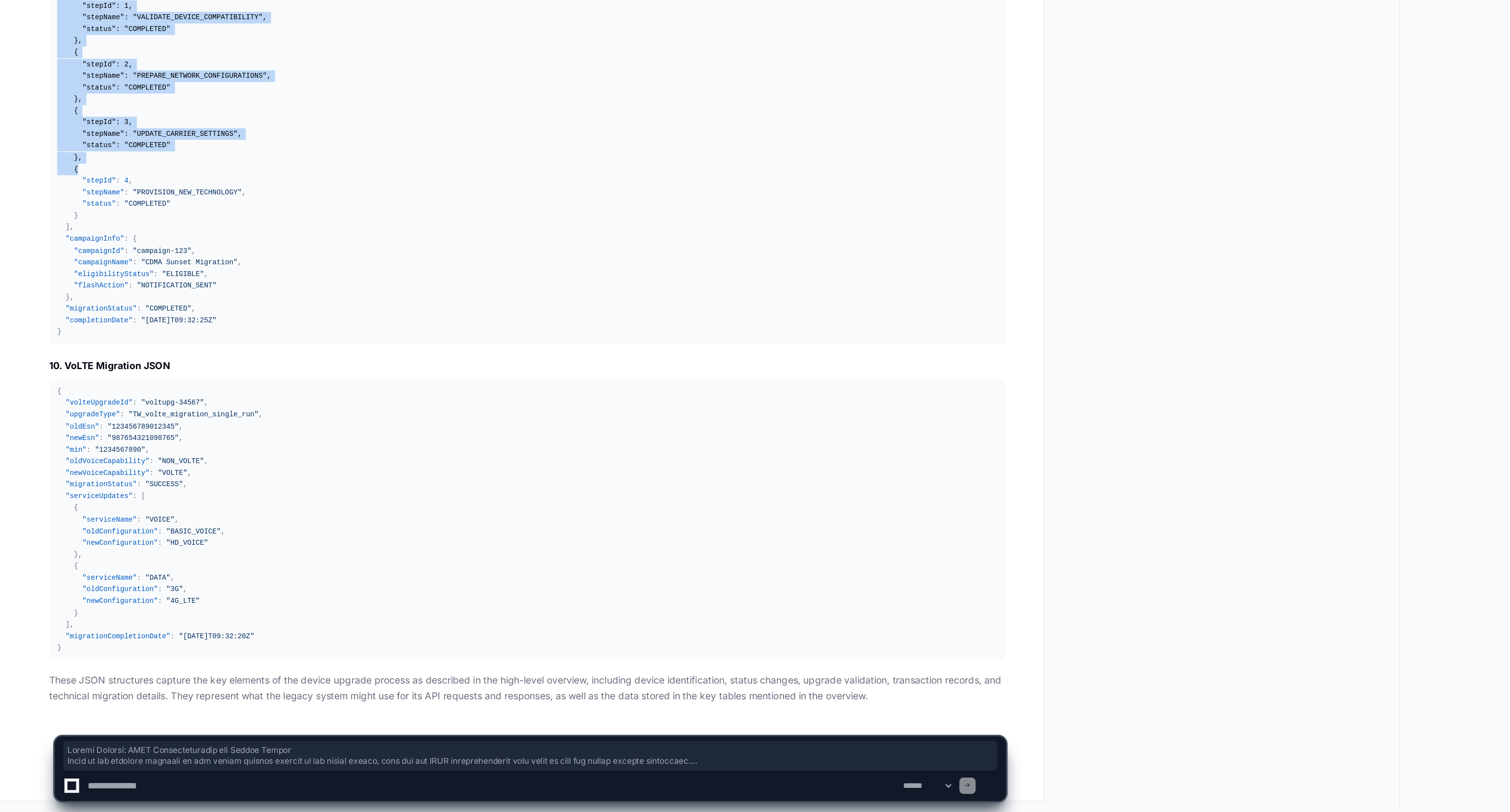
drag, startPoint x: 37, startPoint y: 291, endPoint x: 155, endPoint y: 344, distance: 129.4
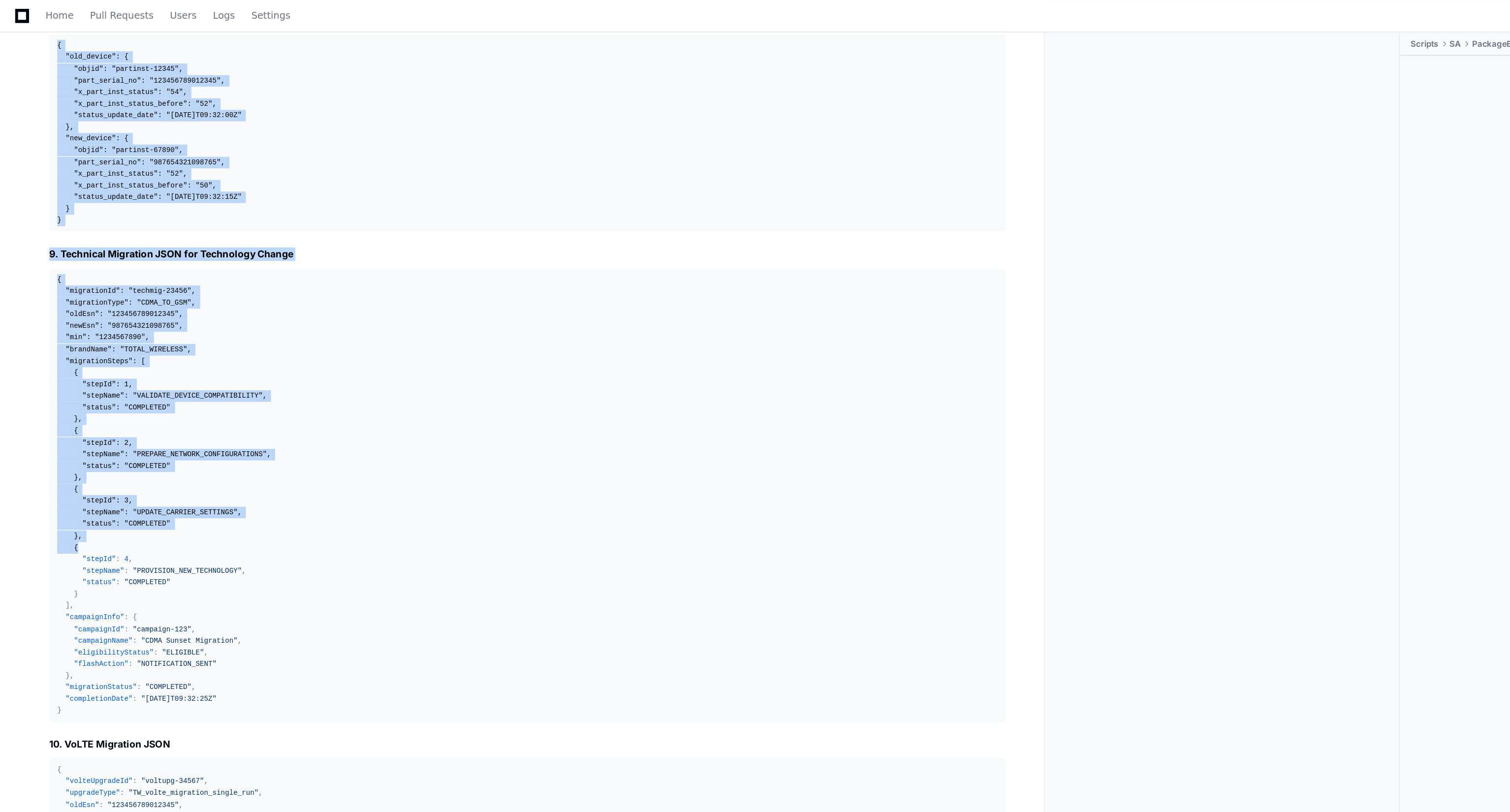
scroll to position [20377, 0]
click at [162, 156] on div "{ "old_device" : { "objid" : "partinst-12345" , "part_serial_no" : "12345678901…" at bounding box center [381, 96] width 680 height 134
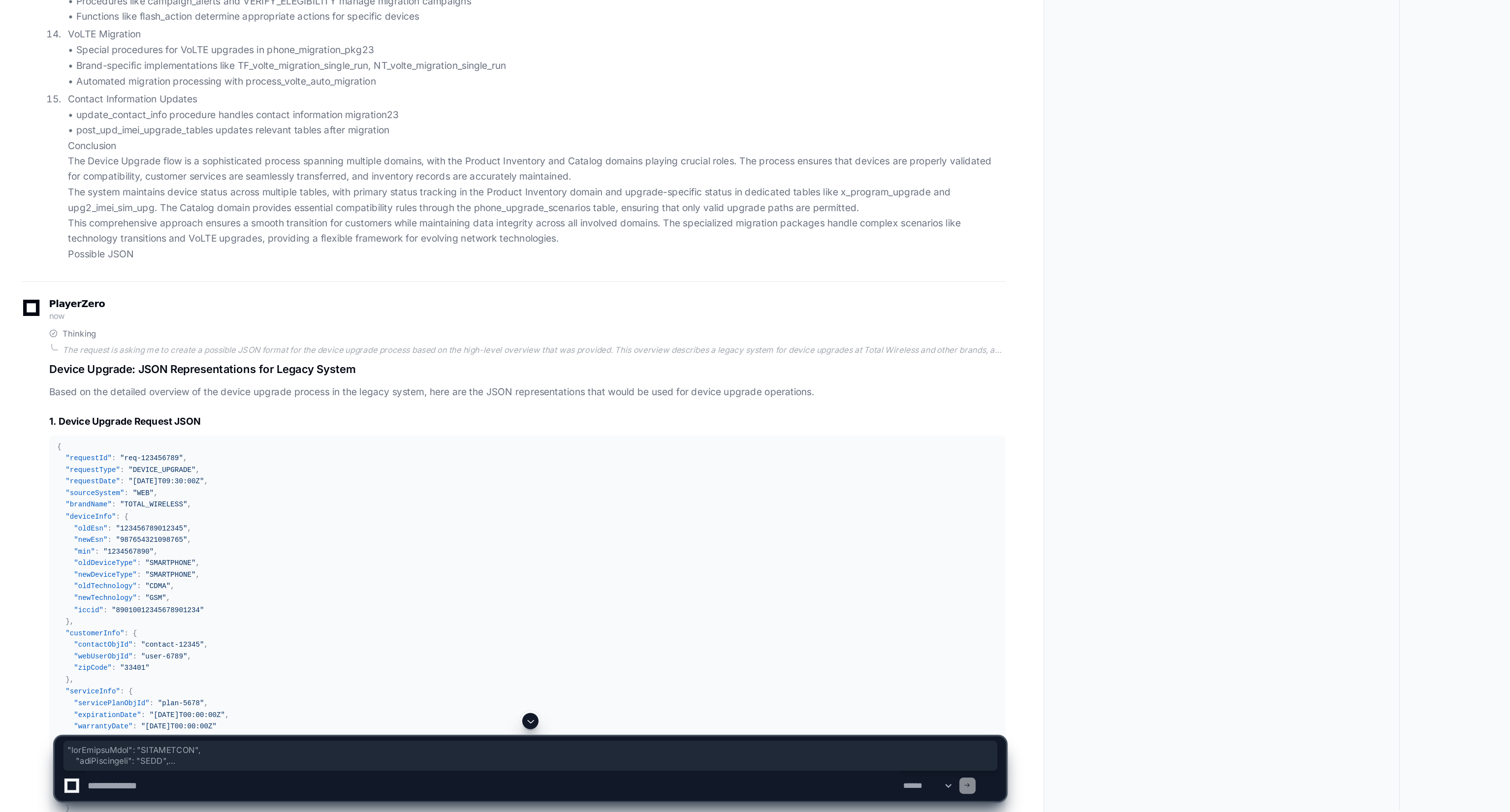
scroll to position [17767, 0]
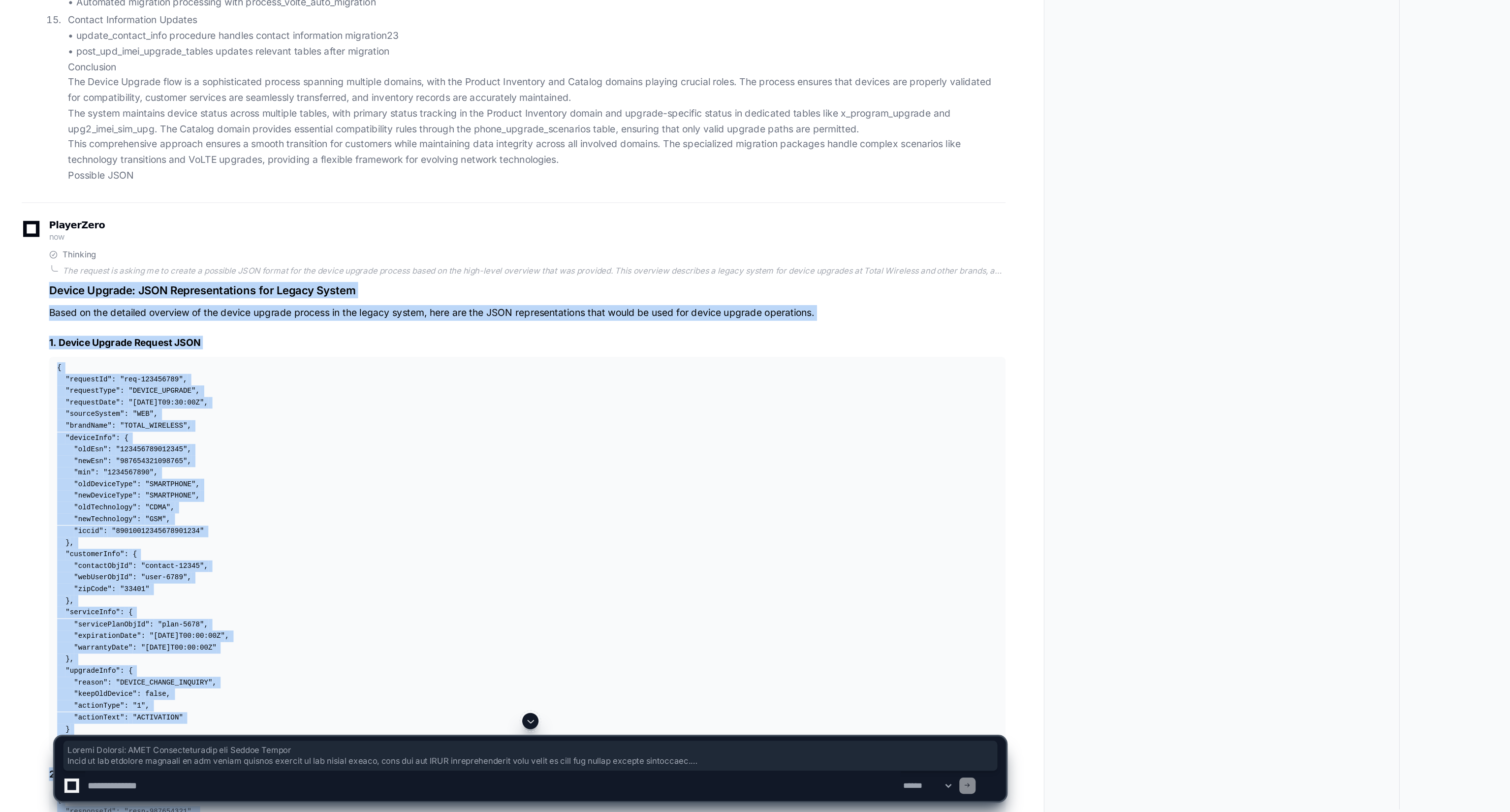
drag, startPoint x: 50, startPoint y: 538, endPoint x: 30, endPoint y: 516, distance: 29.7
copy article "Device Upgrade: JSON Representations for Legacy System Based on the detailed ov…"
